Goal: Information Seeking & Learning: Learn about a topic

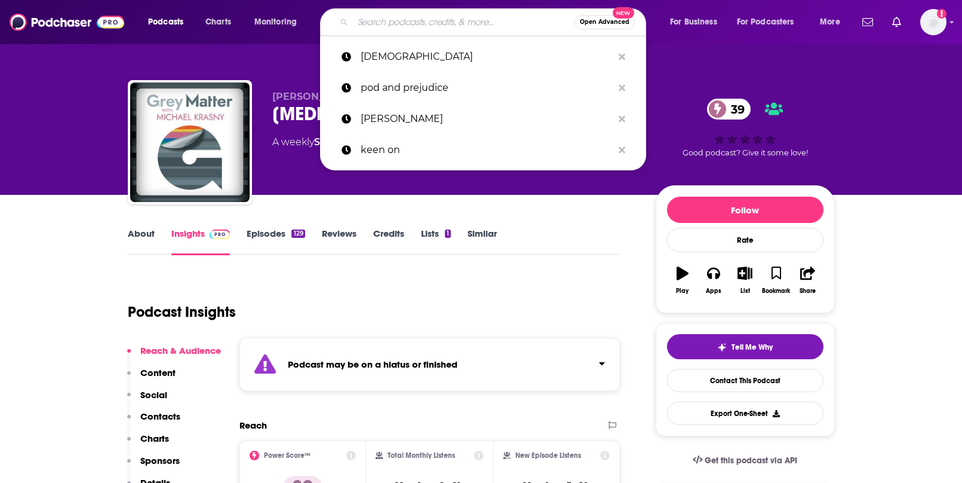
click at [426, 17] on input "Search podcasts, credits, & more..." at bounding box center [464, 22] width 222 height 19
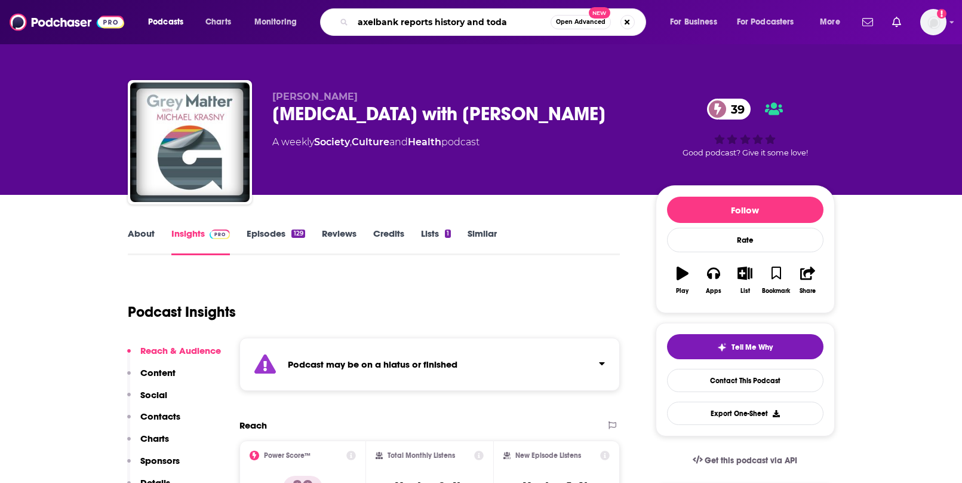
type input "axelbank reports history and [DATE]"
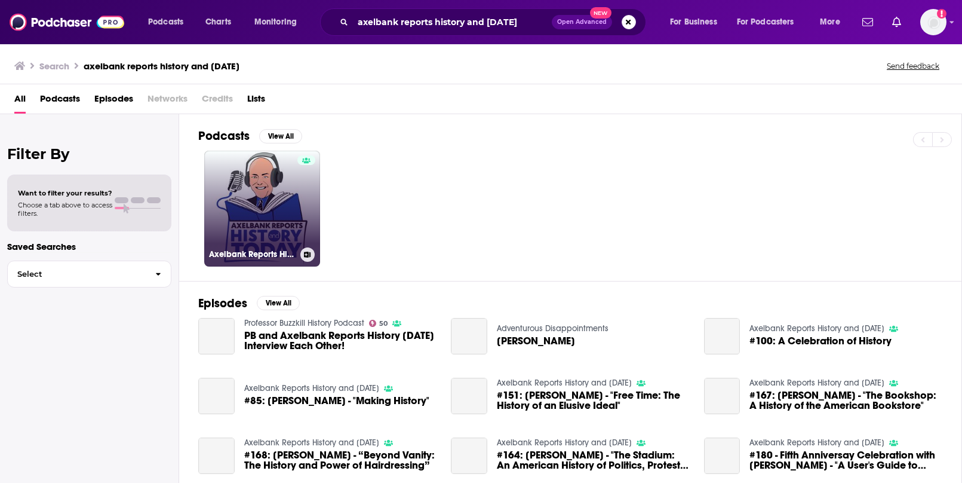
click at [237, 183] on link "Axelbank Reports History and [DATE]" at bounding box center [262, 209] width 116 height 116
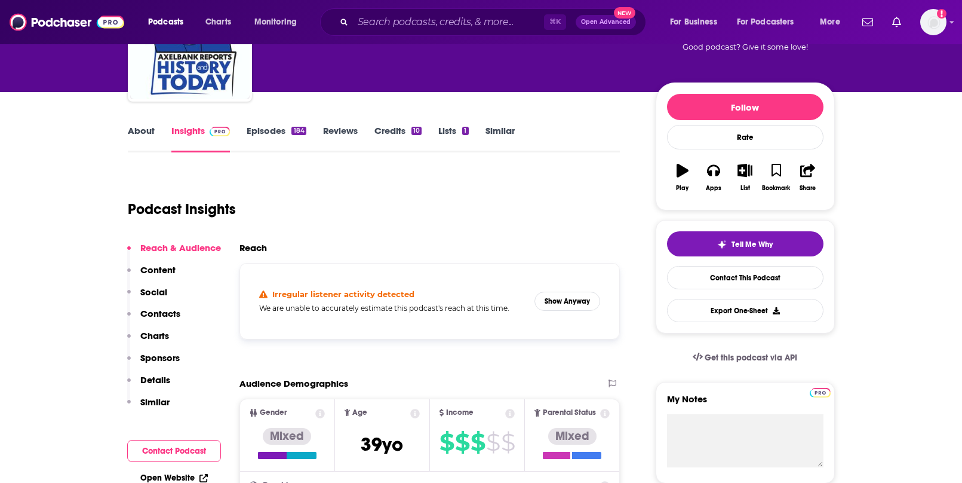
scroll to position [97, 0]
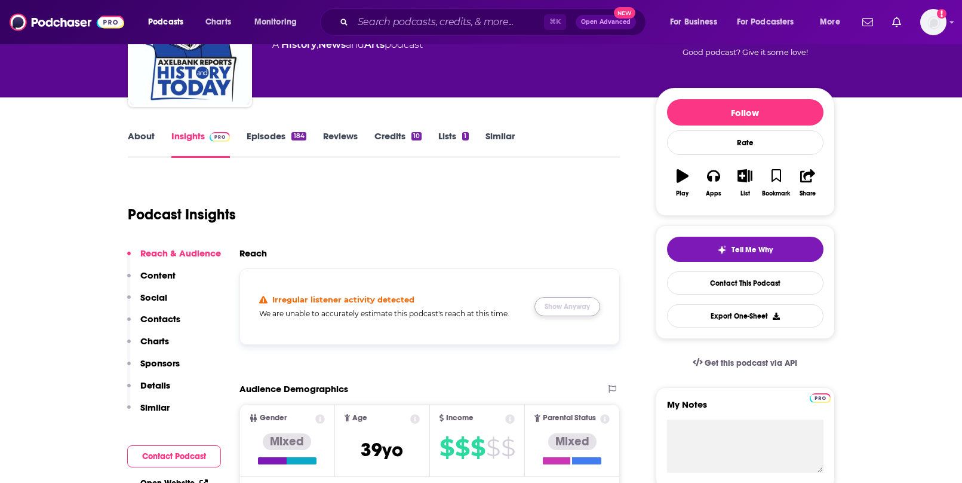
click at [566, 301] on button "Show Anyway" at bounding box center [568, 306] width 66 height 19
